Goal: Task Accomplishment & Management: Use online tool/utility

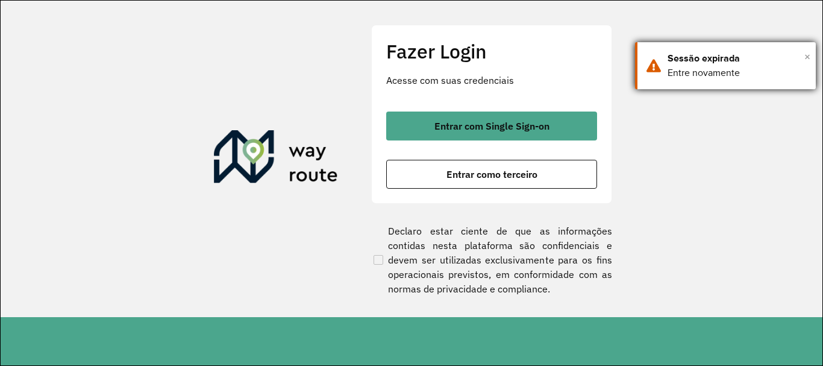
click at [809, 61] on span "×" at bounding box center [807, 57] width 6 height 18
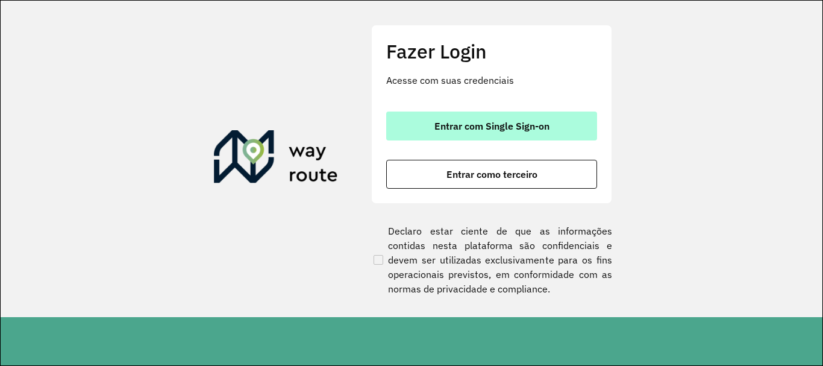
click at [566, 123] on button "Entrar com Single Sign-on" at bounding box center [491, 125] width 211 height 29
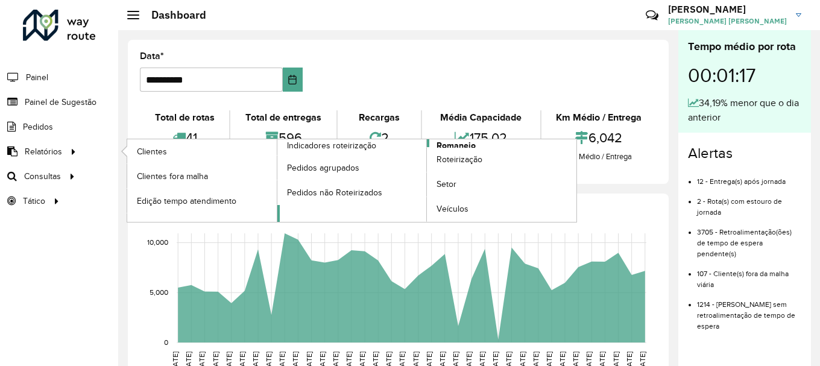
click at [481, 145] on link "Romaneio" at bounding box center [426, 180] width 299 height 83
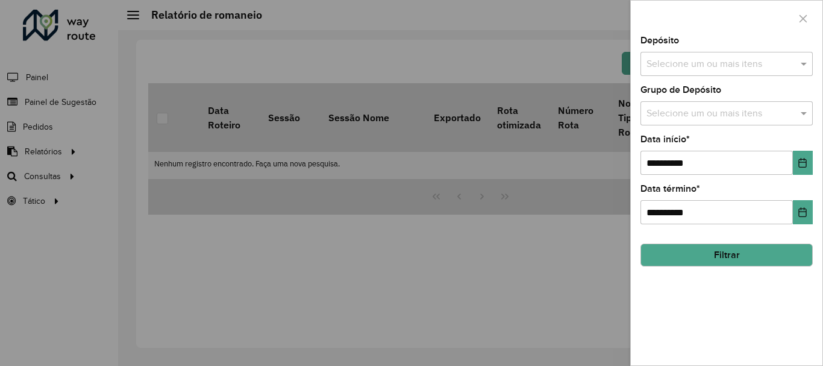
click at [724, 69] on input "text" at bounding box center [721, 64] width 154 height 14
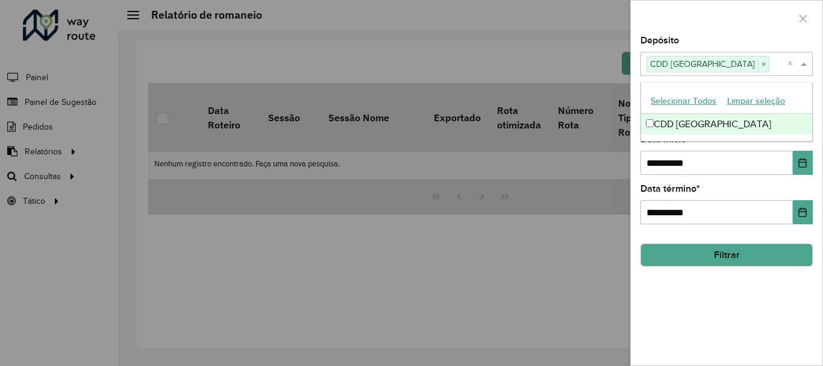
click at [771, 33] on div at bounding box center [727, 19] width 192 height 36
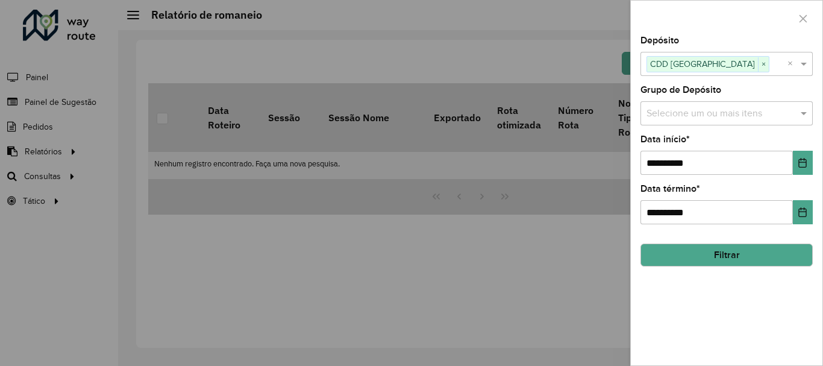
click at [757, 118] on input "text" at bounding box center [721, 114] width 154 height 14
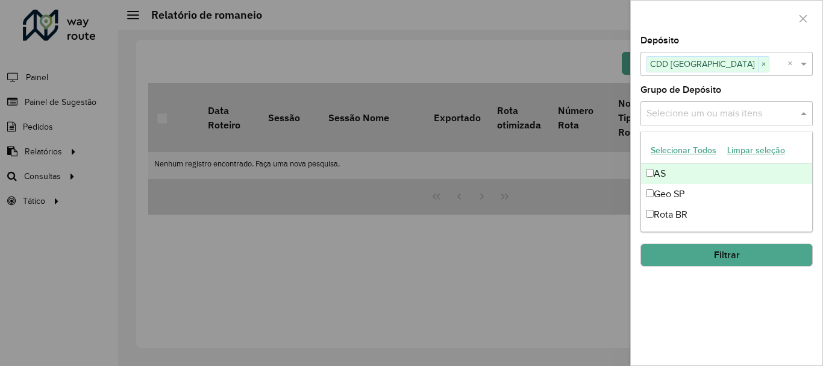
click at [670, 150] on button "Selecionar Todos" at bounding box center [683, 150] width 77 height 19
click at [764, 87] on div "Grupo de Depósito Selecione um ou mais itens AS × Geo SP × Rota BR × ×" at bounding box center [727, 106] width 172 height 40
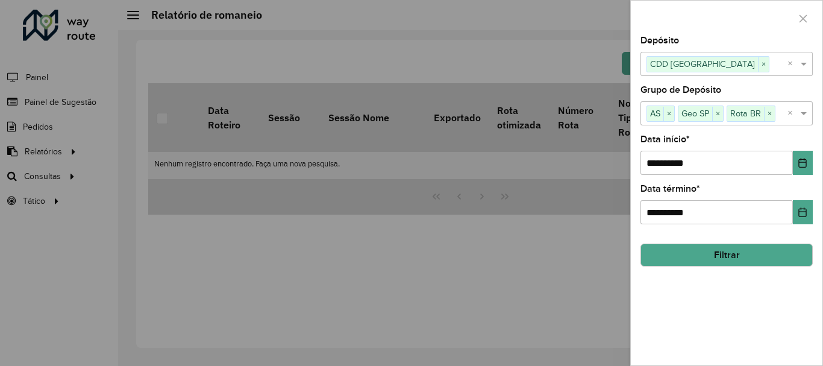
click at [750, 265] on button "Filtrar" at bounding box center [727, 254] width 172 height 23
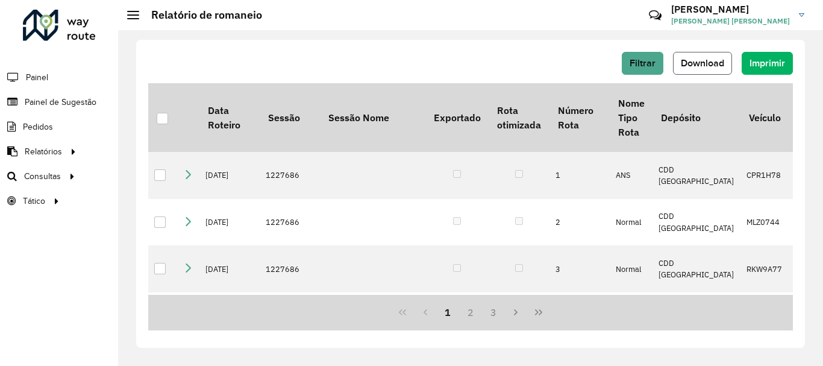
click at [698, 58] on span "Download" at bounding box center [702, 63] width 43 height 10
